Goal: Find specific page/section: Find specific page/section

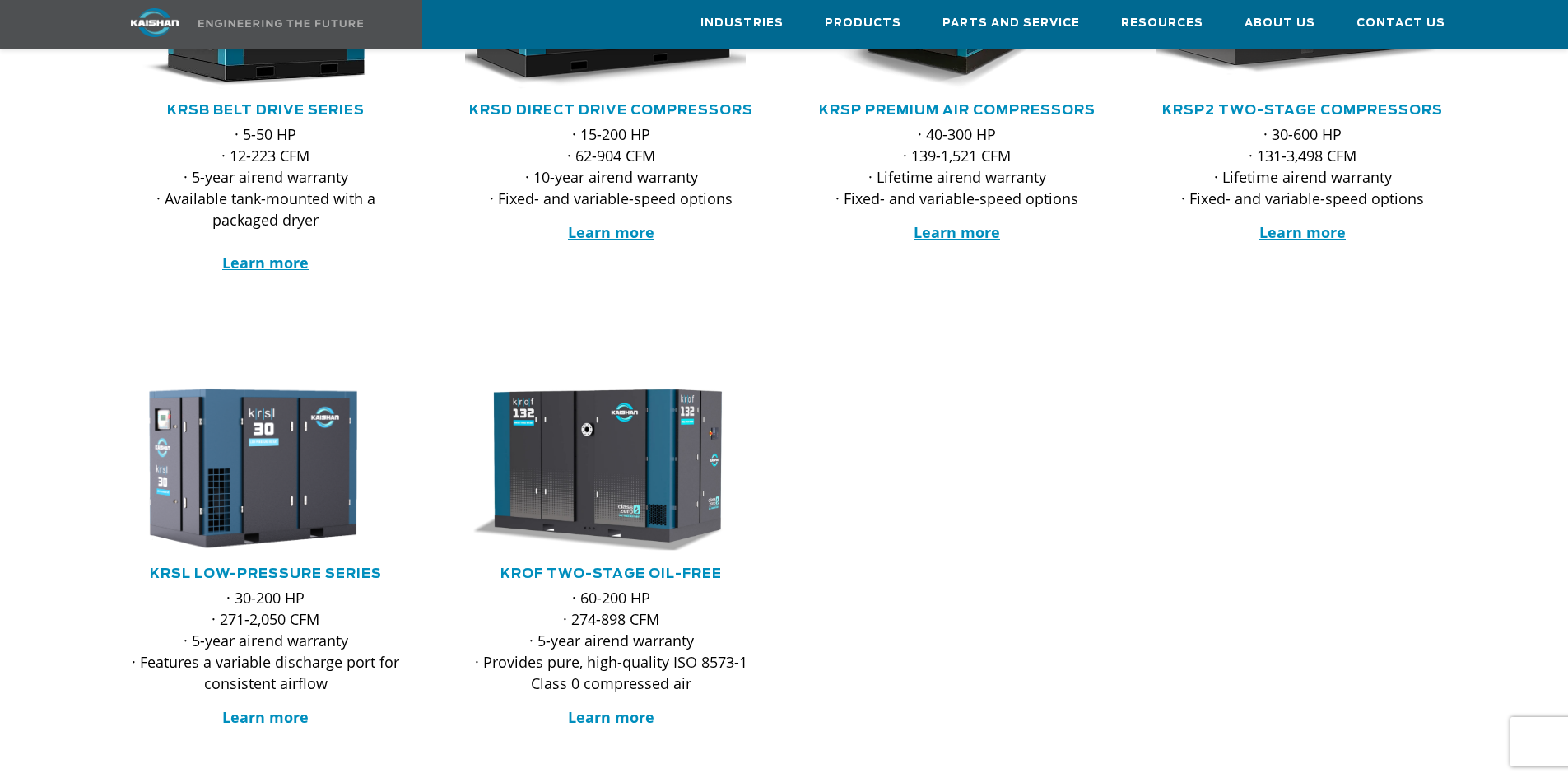
scroll to position [82, 0]
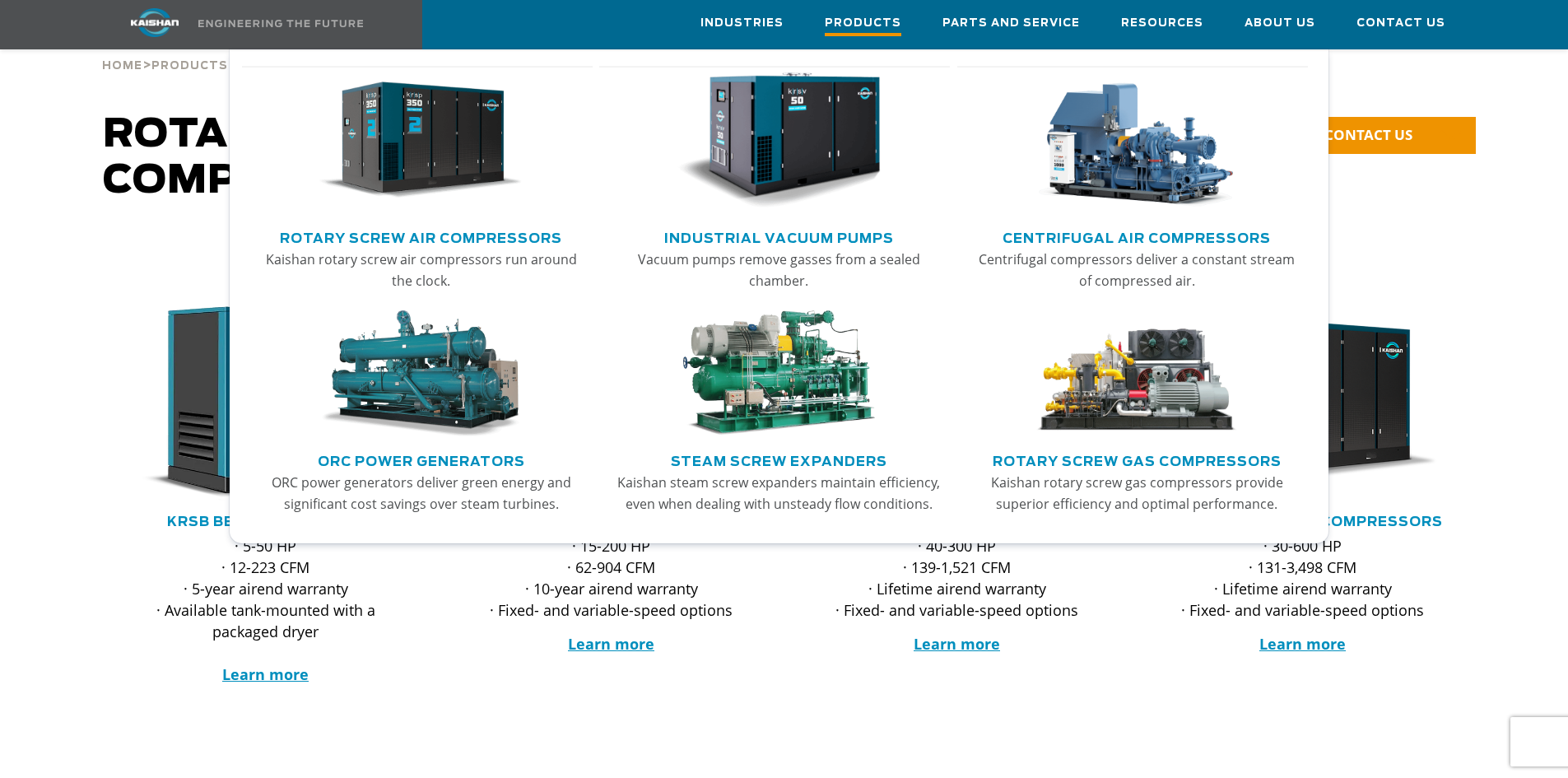
click at [863, 28] on span "Products" at bounding box center [863, 25] width 77 height 22
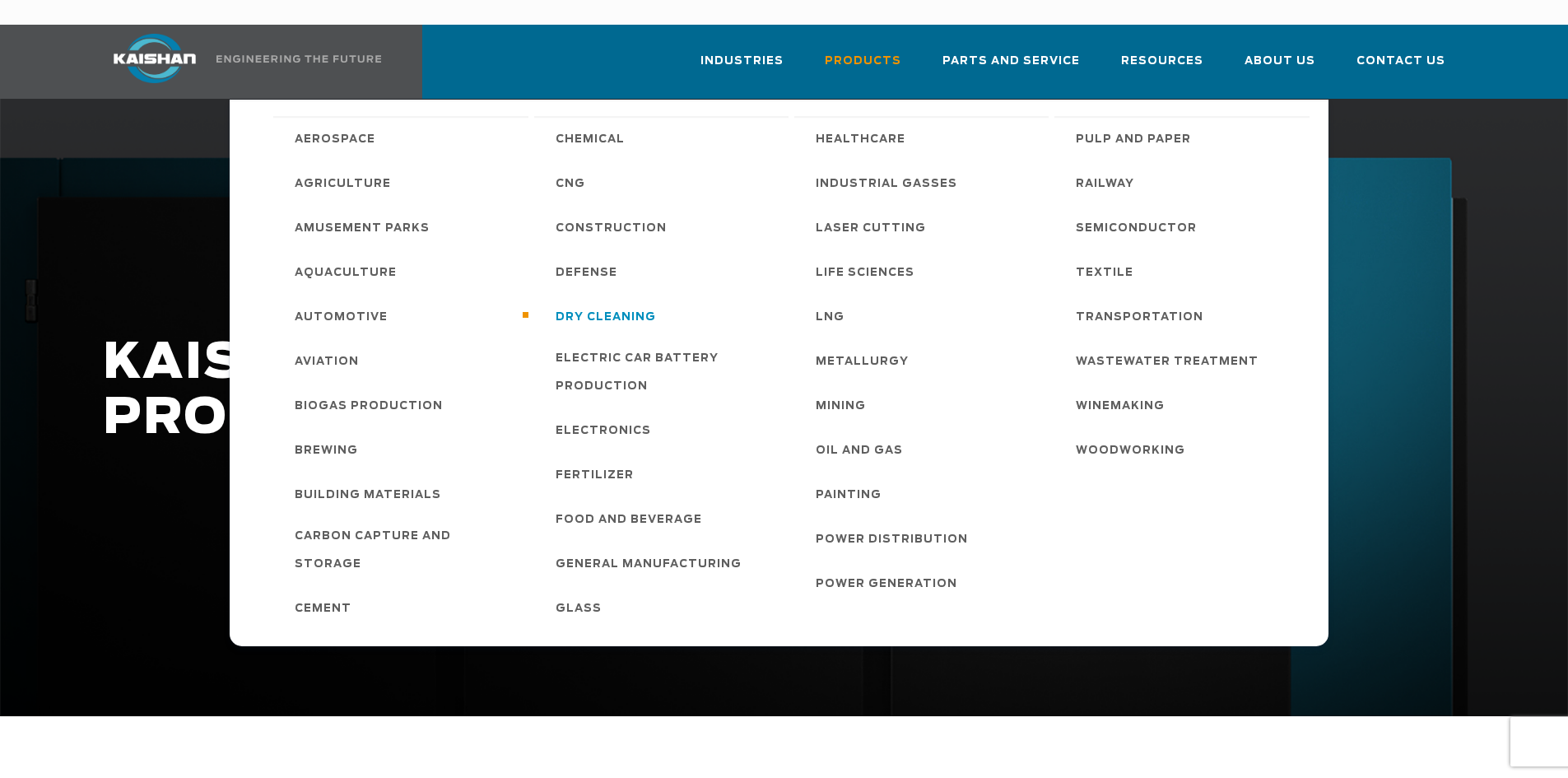
click at [633, 304] on span "Dry Cleaning" at bounding box center [606, 318] width 101 height 28
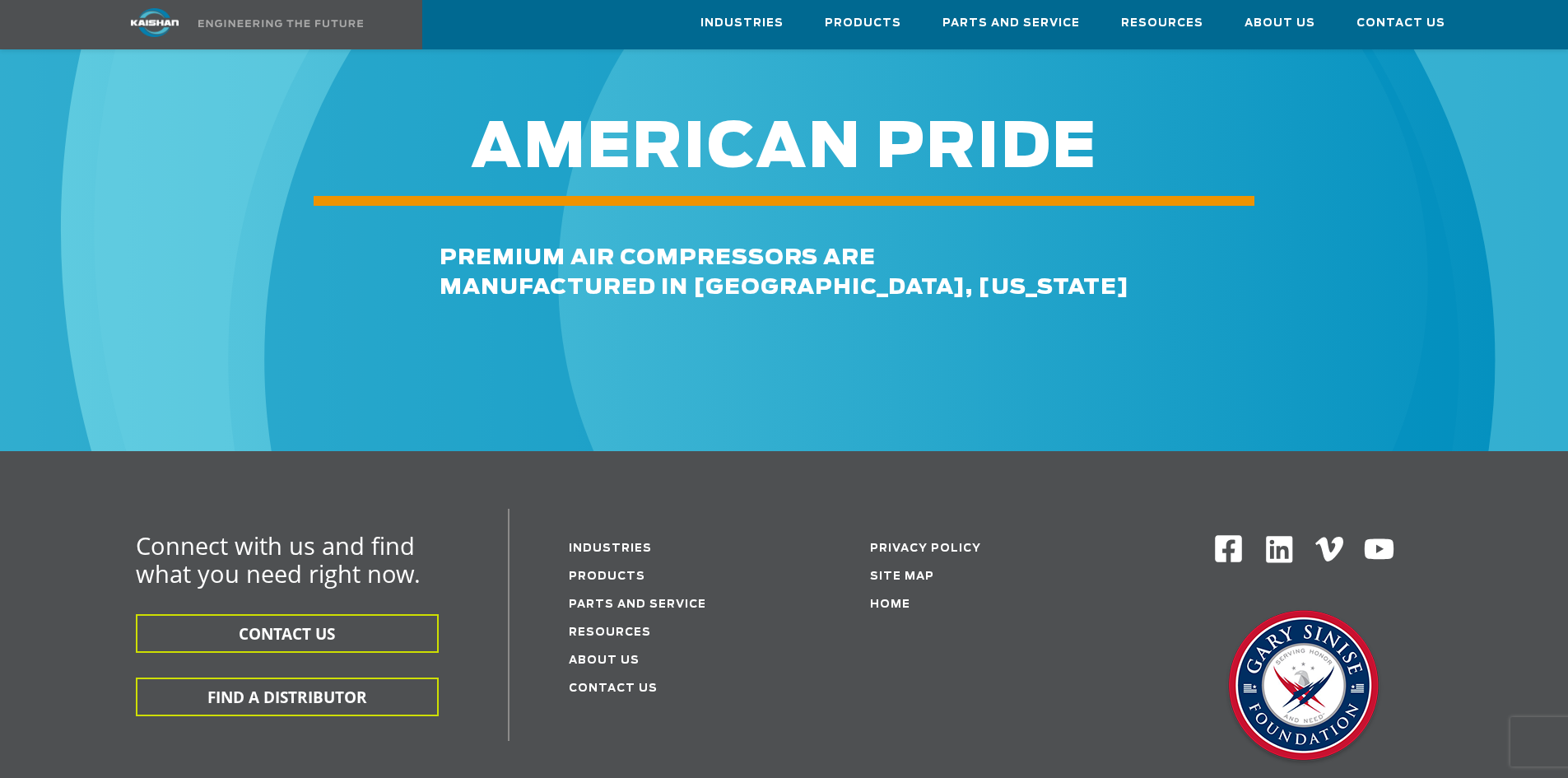
scroll to position [2743, 0]
